Goal: Task Accomplishment & Management: Manage account settings

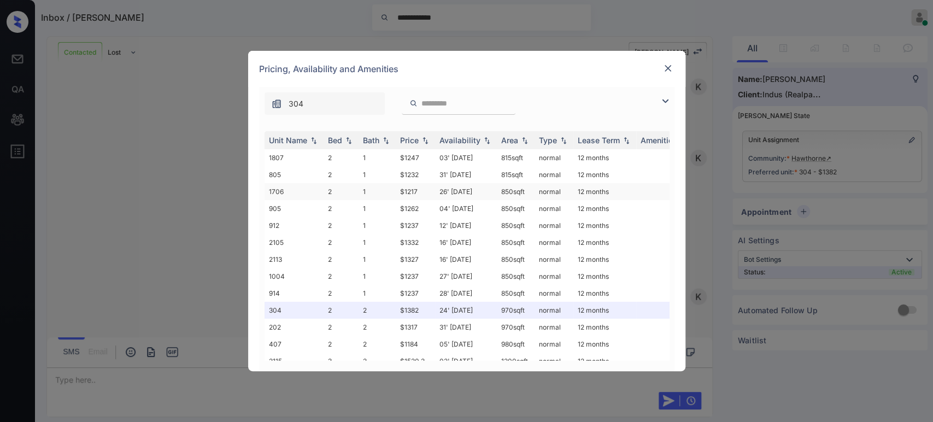
click at [410, 190] on td "$1217" at bounding box center [415, 191] width 39 height 17
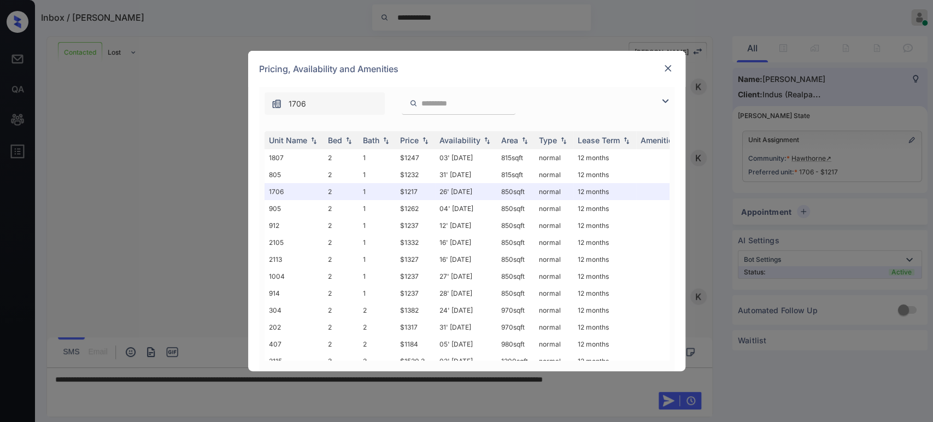
click at [733, 139] on div "**********" at bounding box center [466, 211] width 933 height 422
click at [671, 68] on img at bounding box center [667, 68] width 11 height 11
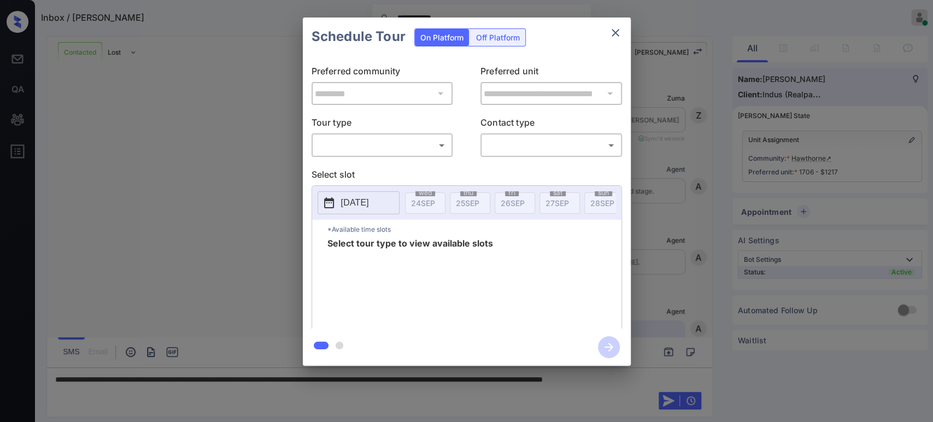
scroll to position [1869, 0]
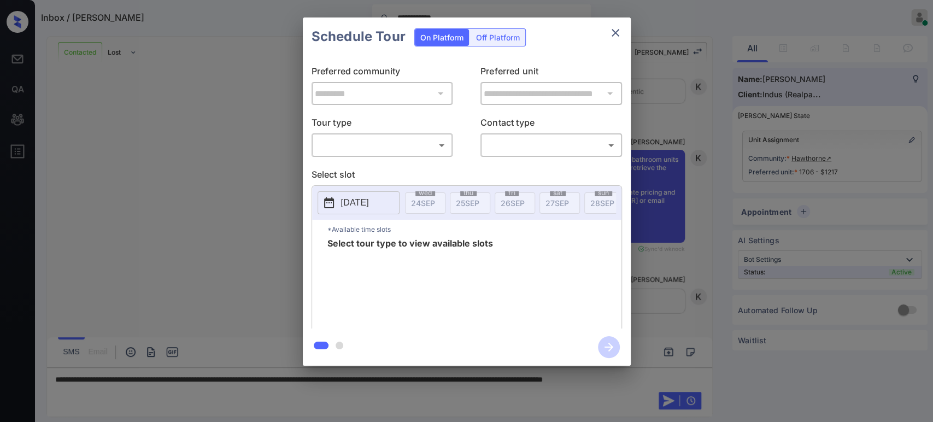
click at [404, 142] on body "**********" at bounding box center [466, 211] width 933 height 422
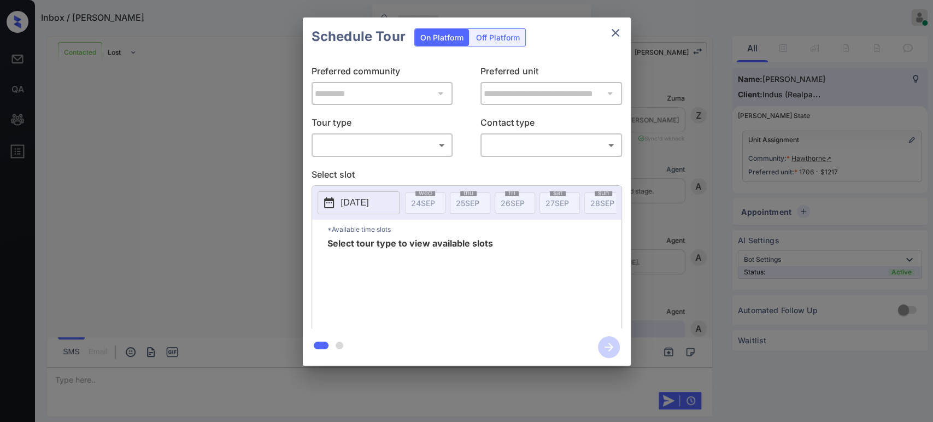
click at [400, 149] on body "Inbox / Onelia Avila Hope Jatap Online Set yourself offline Set yourself on bre…" at bounding box center [466, 211] width 933 height 422
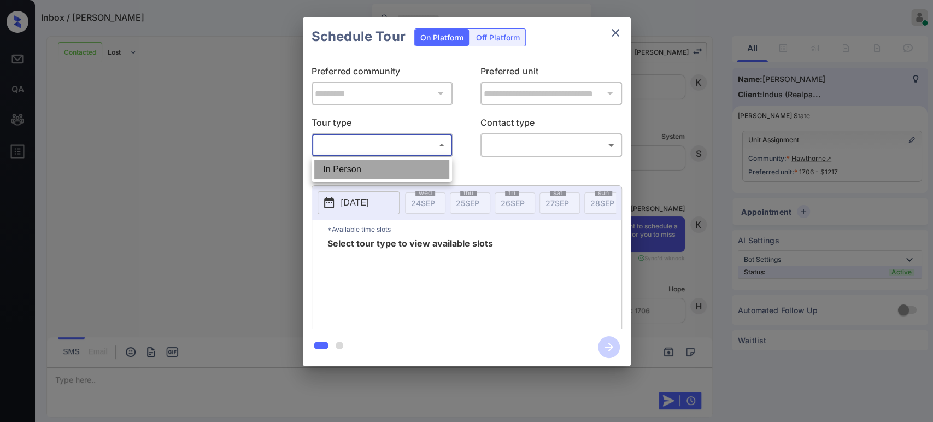
click at [389, 172] on li "In Person" at bounding box center [381, 170] width 135 height 20
type input "********"
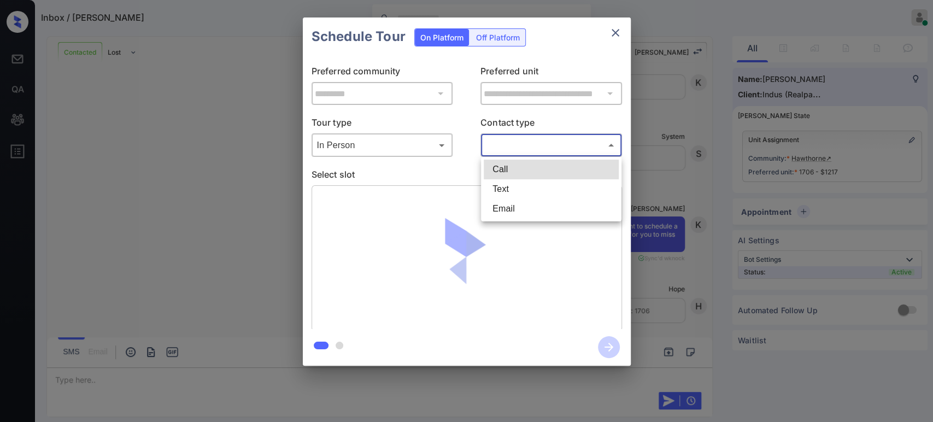
click at [529, 152] on body "Inbox / Onelia Avila Hope Jatap Online Set yourself offline Set yourself on bre…" at bounding box center [466, 211] width 933 height 422
click at [514, 191] on li "Text" at bounding box center [551, 189] width 135 height 20
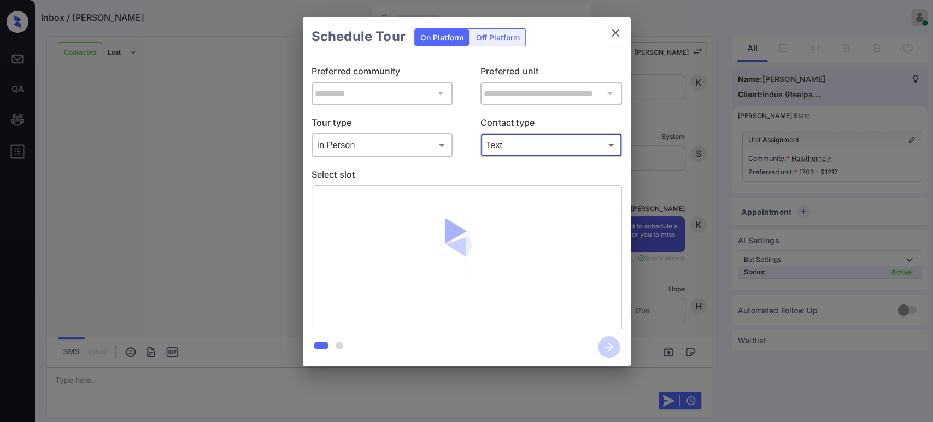
click at [520, 144] on body "Inbox / Onelia Avila Hope Jatap Online Set yourself offline Set yourself on bre…" at bounding box center [466, 211] width 933 height 422
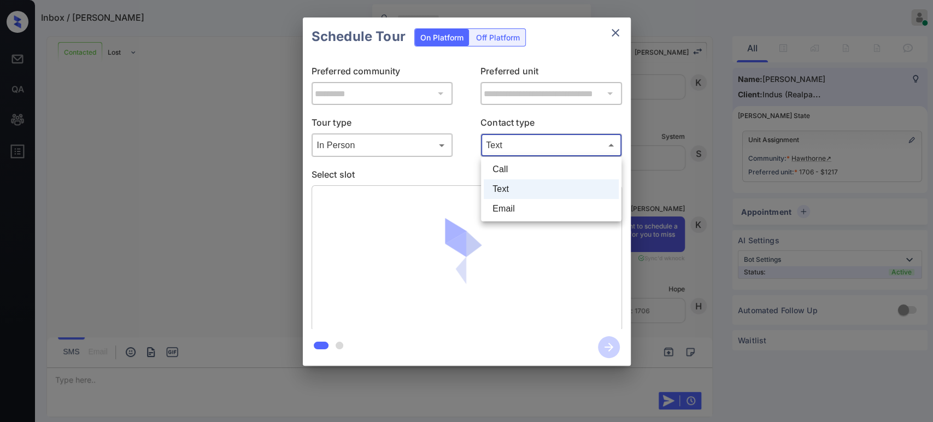
click at [515, 167] on li "Call" at bounding box center [551, 170] width 135 height 20
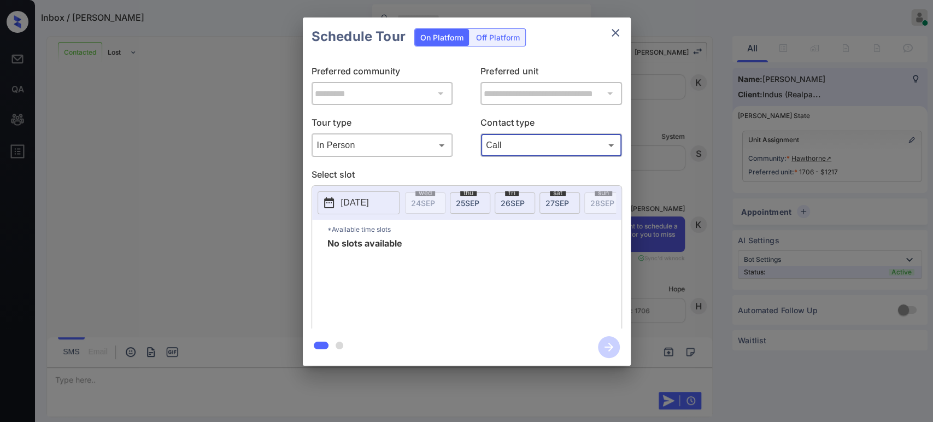
type input "****"
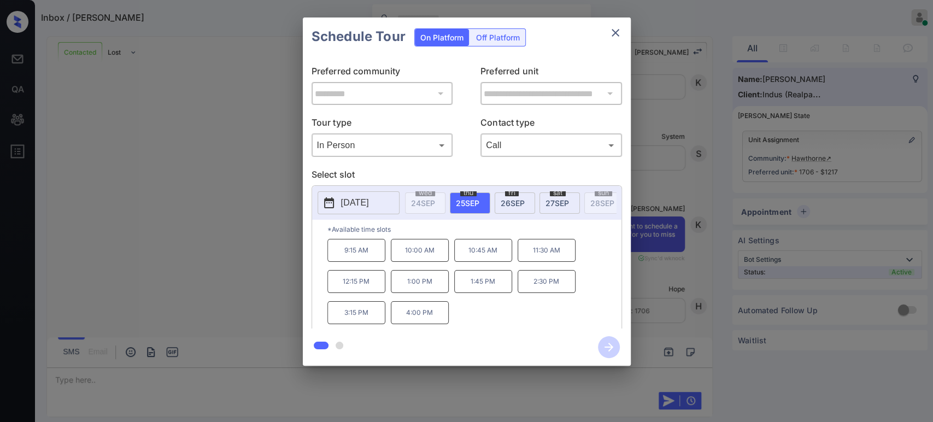
click at [550, 199] on span "27 SEP" at bounding box center [558, 202] width 24 height 9
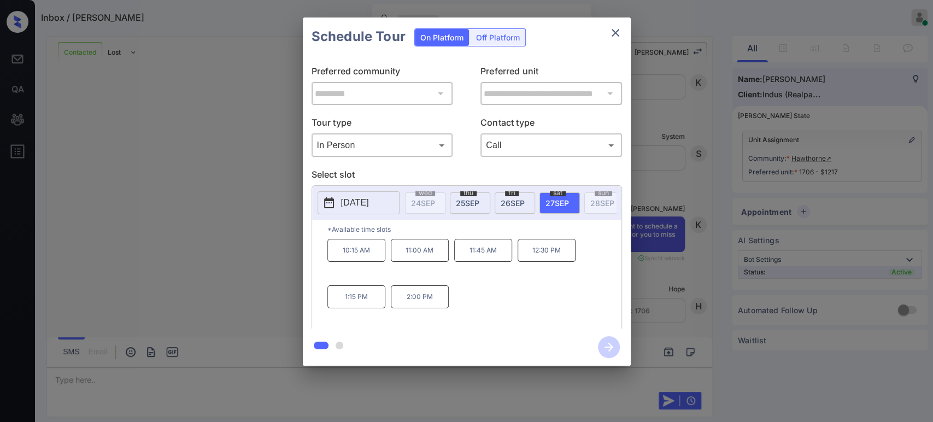
click at [369, 205] on p "2025-09-27" at bounding box center [355, 202] width 28 height 13
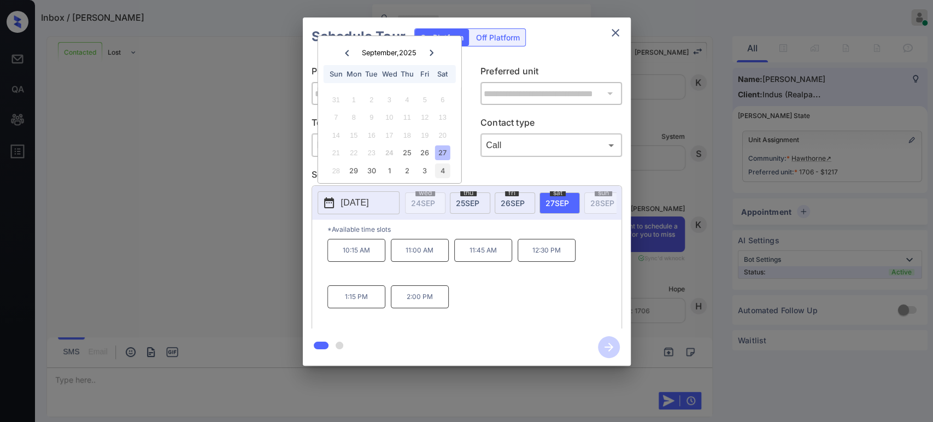
click at [444, 167] on div "4" at bounding box center [442, 170] width 15 height 15
click at [349, 56] on div at bounding box center [346, 53] width 15 height 14
click at [441, 153] on div "27" at bounding box center [442, 152] width 15 height 15
click at [440, 169] on div "4" at bounding box center [442, 170] width 15 height 15
click at [349, 54] on icon at bounding box center [347, 53] width 7 height 7
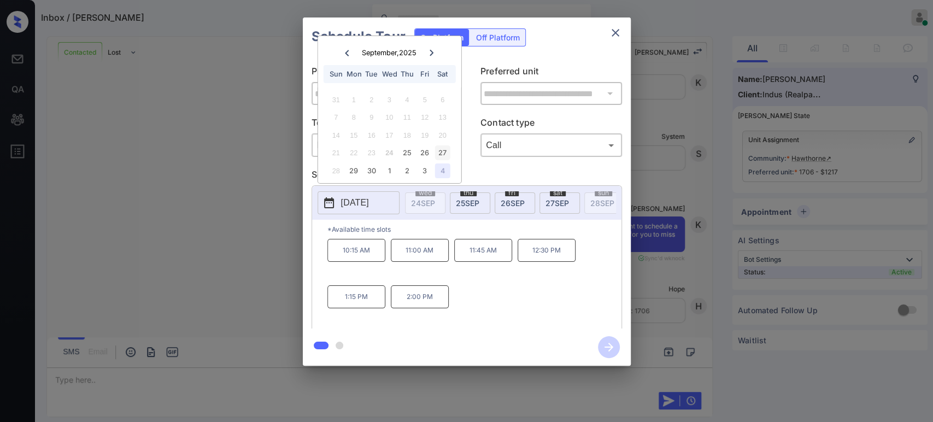
click at [441, 150] on div "27" at bounding box center [442, 152] width 15 height 15
click at [439, 174] on div "4" at bounding box center [442, 170] width 15 height 15
click at [423, 102] on div "3" at bounding box center [425, 99] width 15 height 15
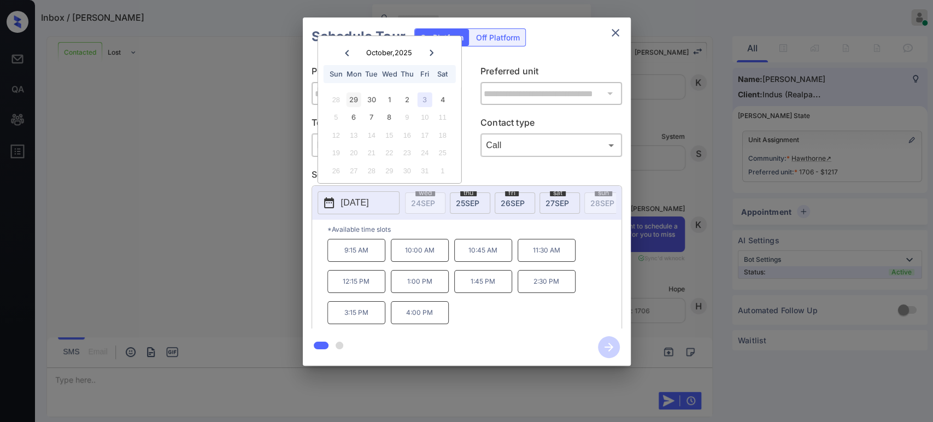
click at [359, 99] on div "29" at bounding box center [354, 99] width 15 height 15
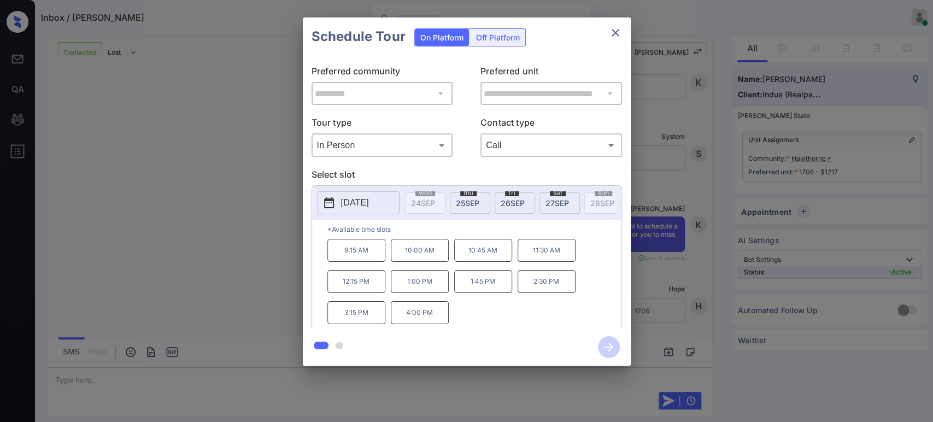
click at [430, 320] on p "4:00 PM" at bounding box center [420, 312] width 58 height 23
click at [601, 345] on icon "button" at bounding box center [609, 347] width 22 height 22
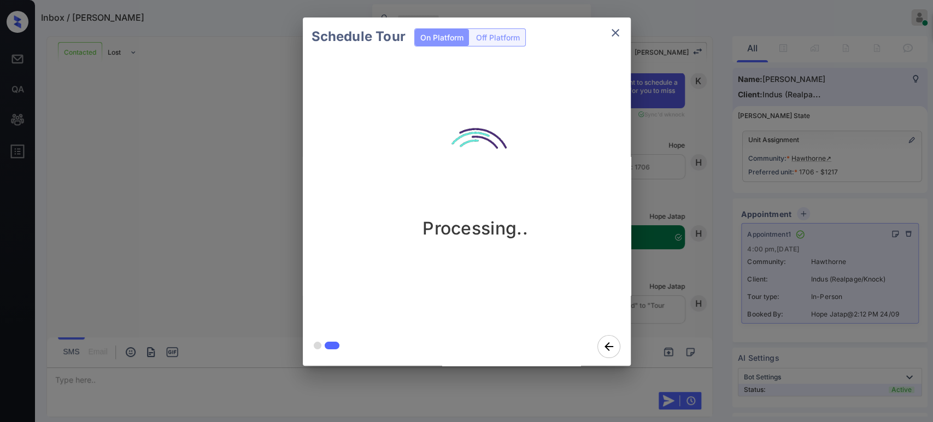
scroll to position [2747, 0]
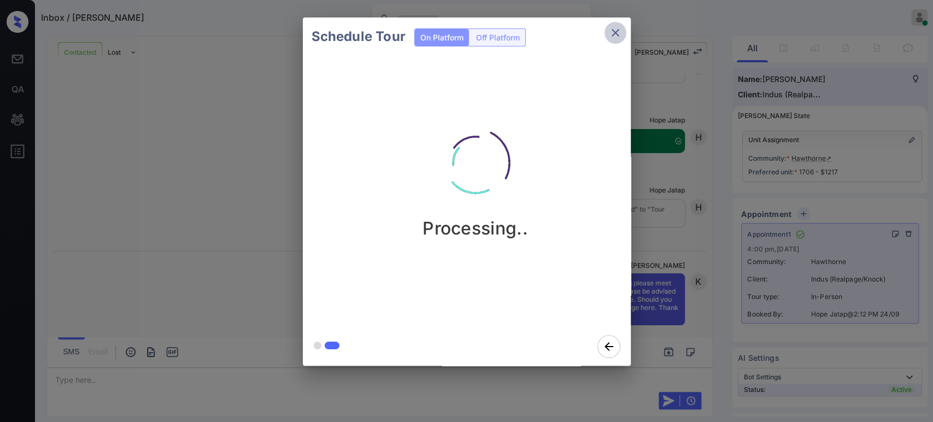
click at [617, 30] on icon "close" at bounding box center [616, 33] width 8 height 8
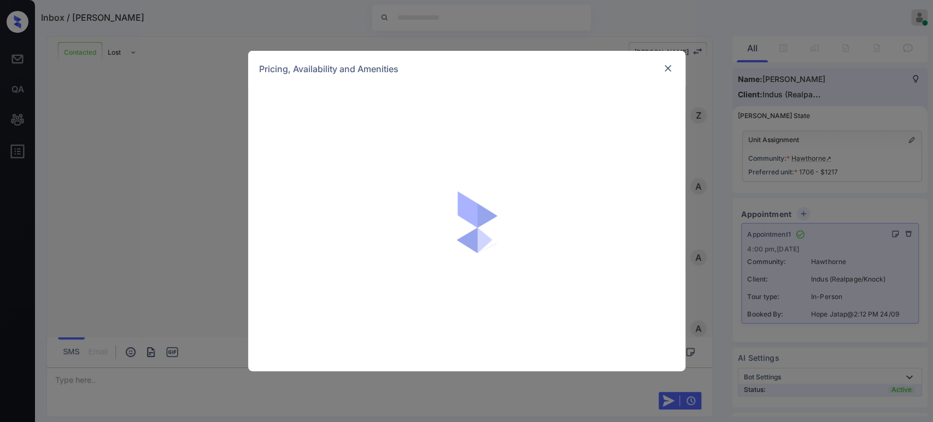
scroll to position [2818, 0]
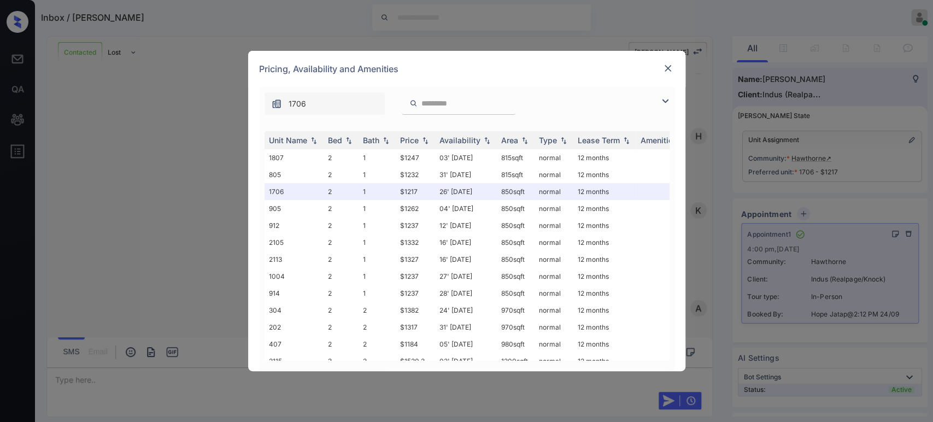
click at [665, 72] on img at bounding box center [667, 68] width 11 height 11
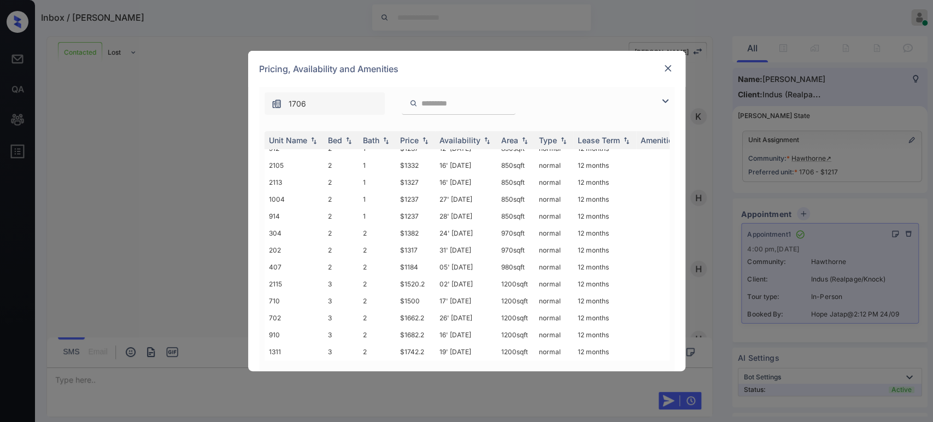
click at [669, 71] on img at bounding box center [667, 68] width 11 height 11
